Goal: Information Seeking & Learning: Learn about a topic

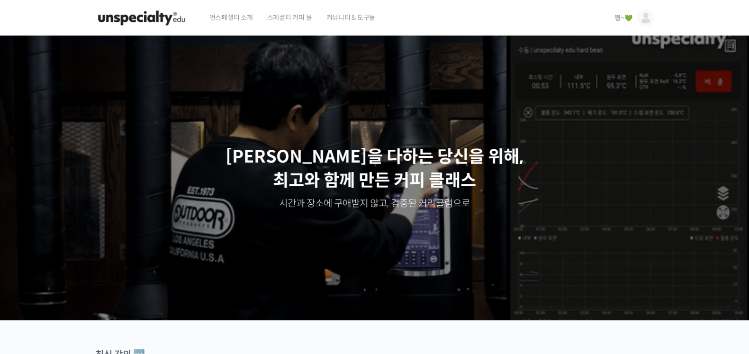
click at [620, 20] on span "쩡~💚" at bounding box center [624, 18] width 18 height 9
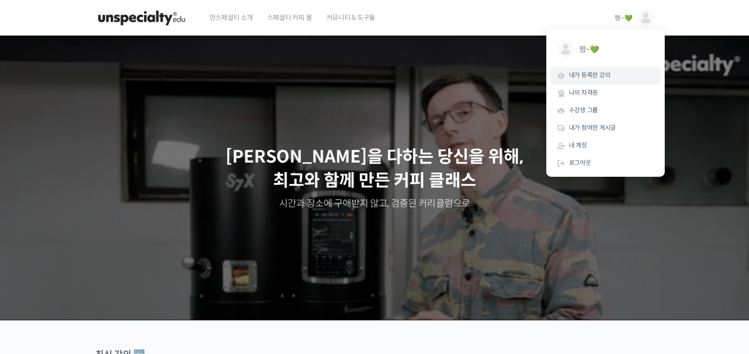
click at [595, 77] on span "내가 등록한 강의" at bounding box center [590, 75] width 42 height 8
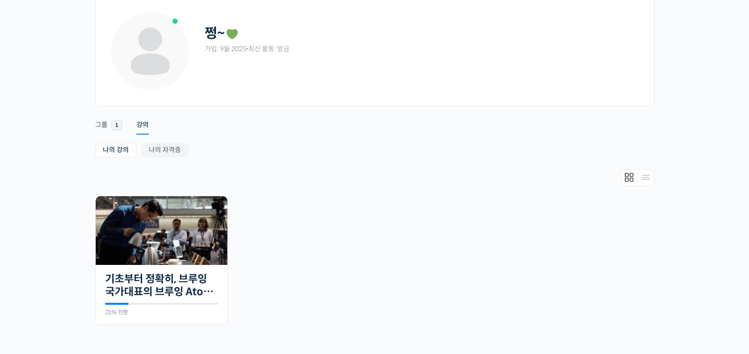
scroll to position [118, 0]
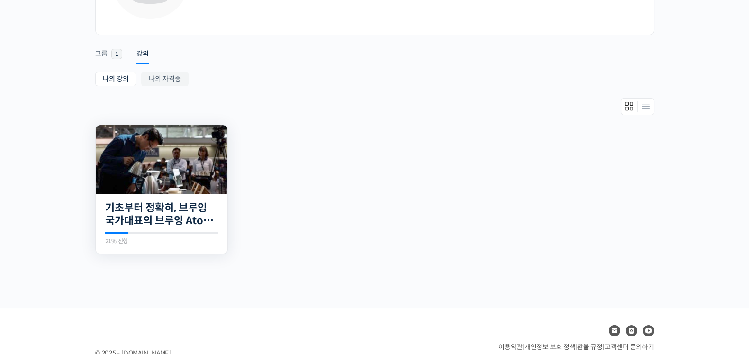
click at [133, 152] on img at bounding box center [162, 159] width 132 height 69
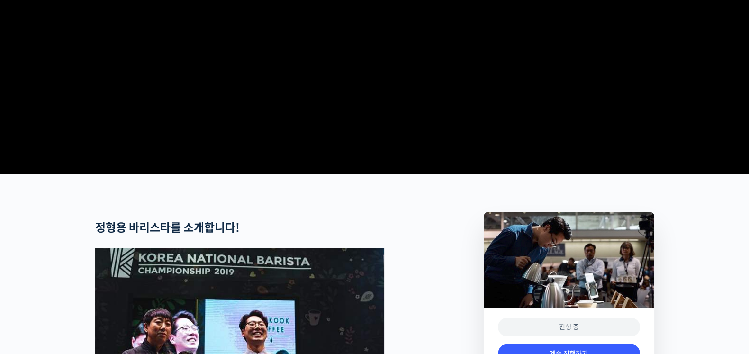
scroll to position [414, 0]
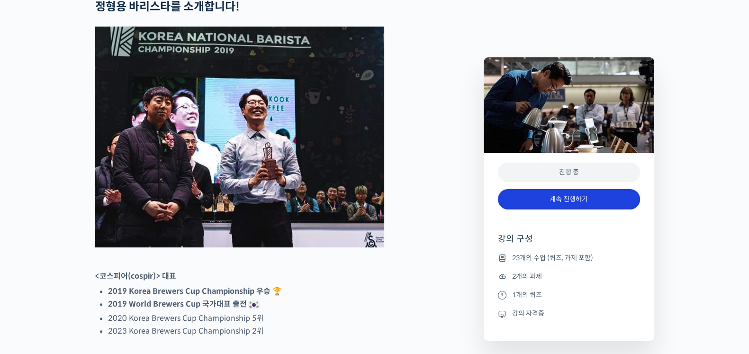
click at [551, 198] on link "계속 진행하기" at bounding box center [569, 199] width 142 height 20
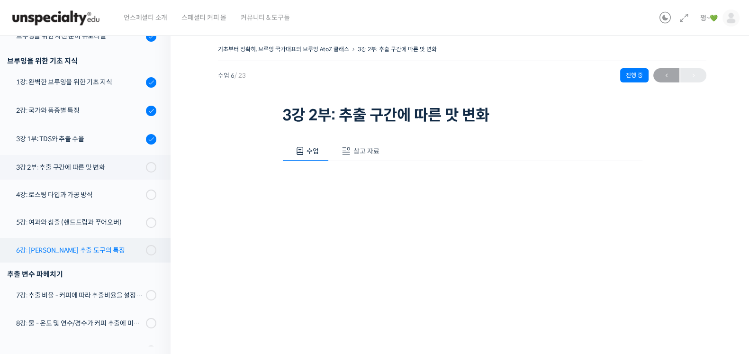
scroll to position [120, 0]
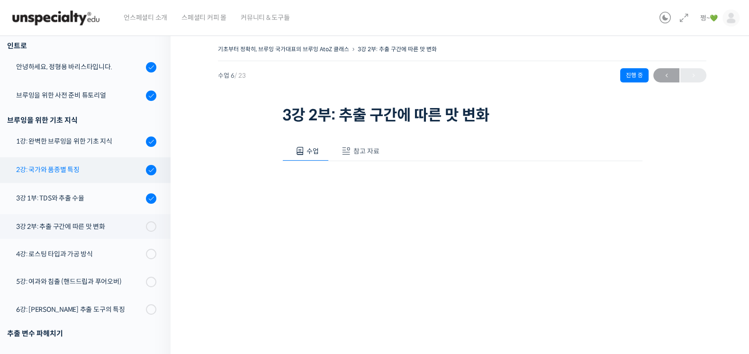
click at [67, 170] on div "2강: 국가와 품종별 특징" at bounding box center [79, 169] width 127 height 10
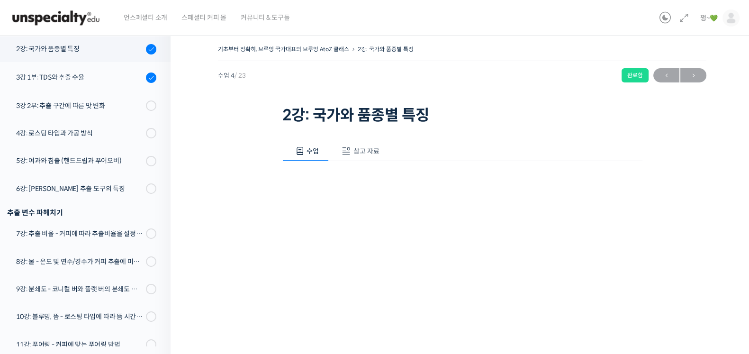
click at [495, 109] on h1 "2강: 국가와 품종별 특징" at bounding box center [462, 115] width 360 height 18
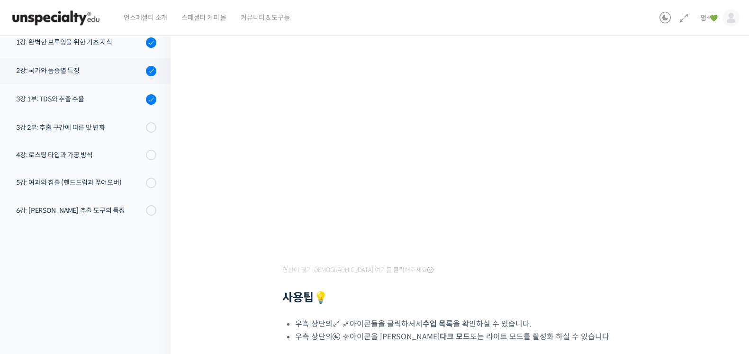
scroll to position [129, 0]
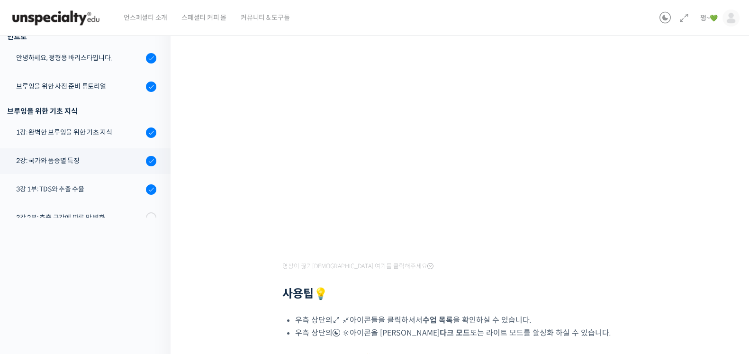
scroll to position [94, 0]
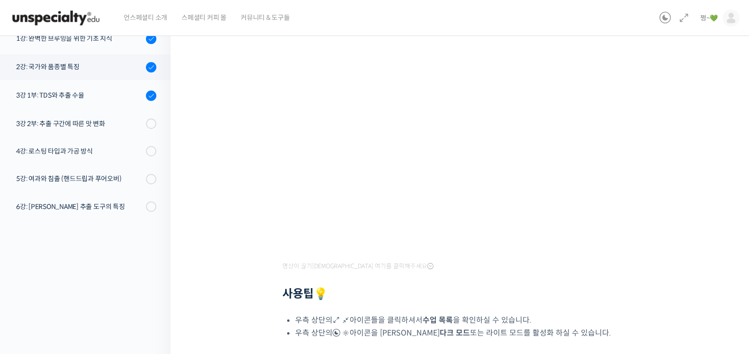
click at [231, 169] on div "기초부터 정확히, 브루잉 국가대표의 브루잉 AtoZ 클래스 2강: 국가와 품종별 특징 완료함 수업 4 / 23 완료함 ← 이전 다음 → 2강:…" at bounding box center [462, 188] width 489 height 548
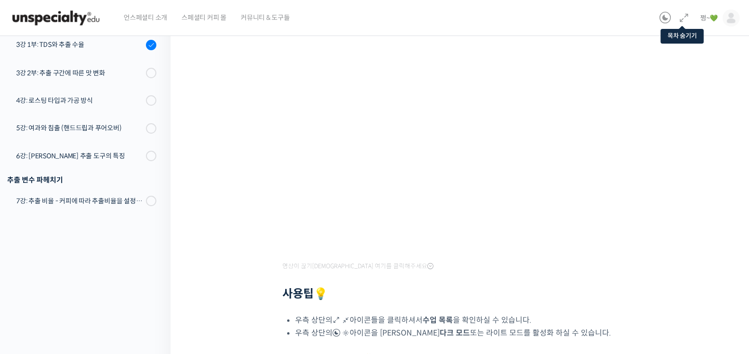
click at [682, 19] on icon at bounding box center [684, 17] width 11 height 11
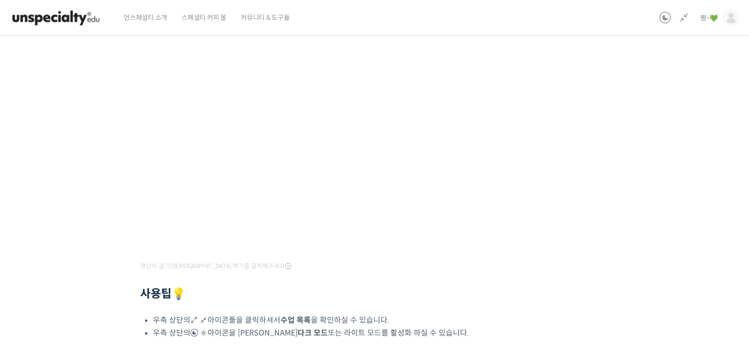
click at [682, 19] on icon at bounding box center [684, 17] width 11 height 11
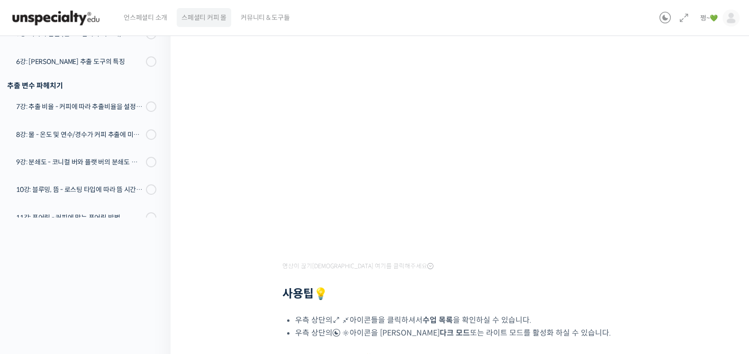
scroll to position [237, 0]
